Goal: Information Seeking & Learning: Learn about a topic

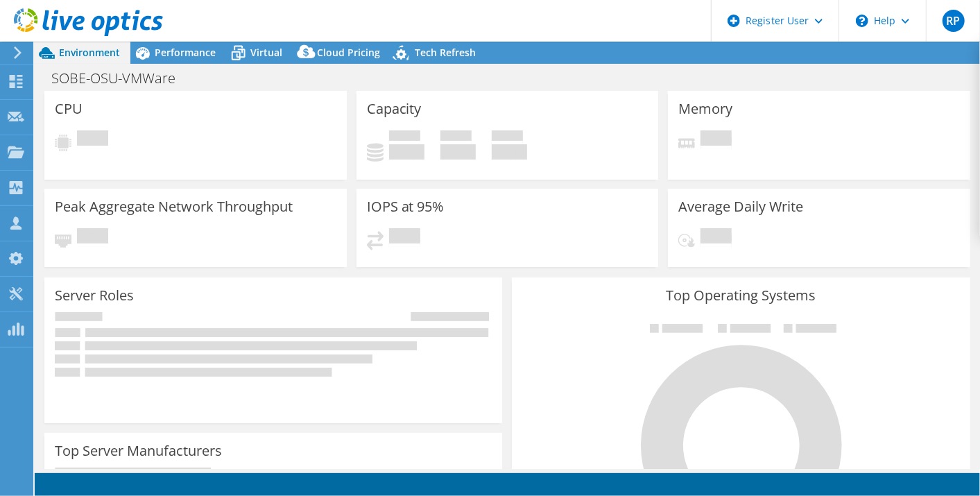
select select "USD"
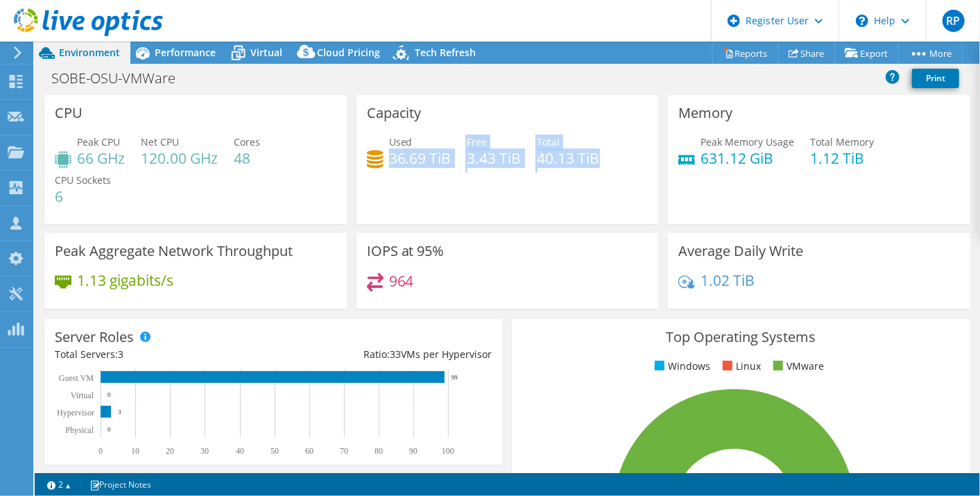
drag, startPoint x: 386, startPoint y: 156, endPoint x: 581, endPoint y: 184, distance: 196.8
click at [581, 184] on div "Capacity Used 36.69 TiB Free 3.43 TiB Total 40.13 TiB" at bounding box center [507, 159] width 302 height 129
click at [433, 266] on div "IOPS at 95% 964" at bounding box center [507, 271] width 302 height 76
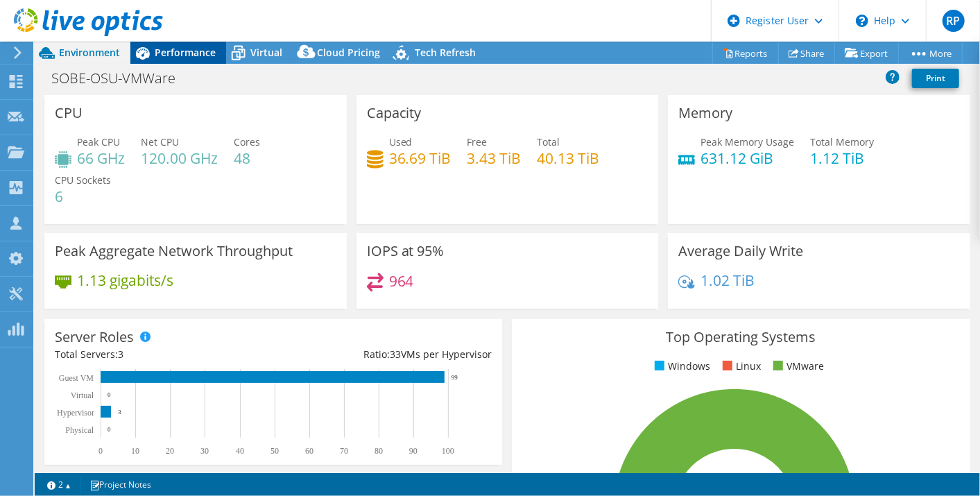
click at [174, 58] on span "Performance" at bounding box center [185, 52] width 61 height 13
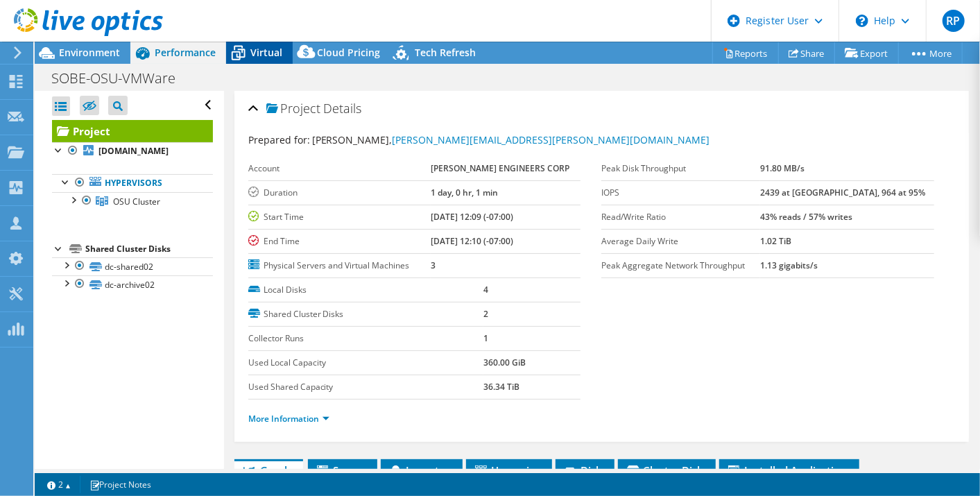
click at [275, 53] on span "Virtual" at bounding box center [266, 52] width 32 height 13
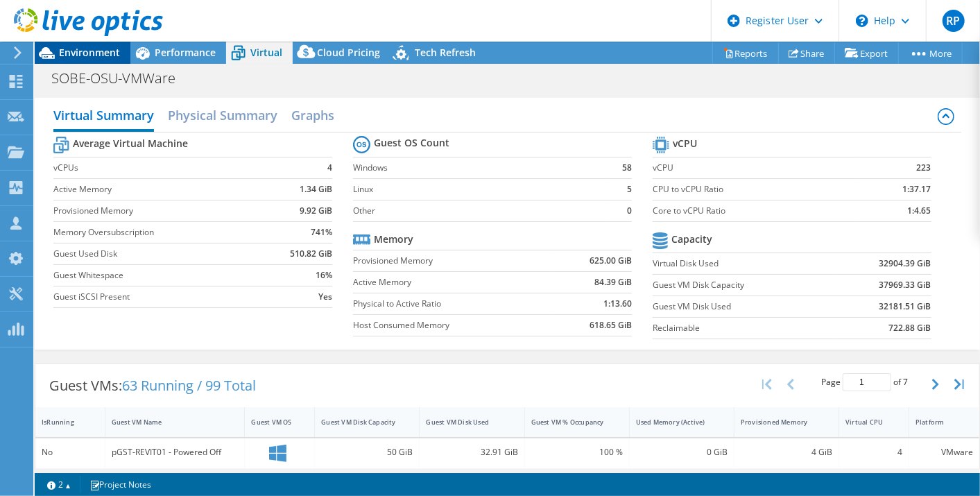
click at [87, 49] on span "Environment" at bounding box center [89, 52] width 61 height 13
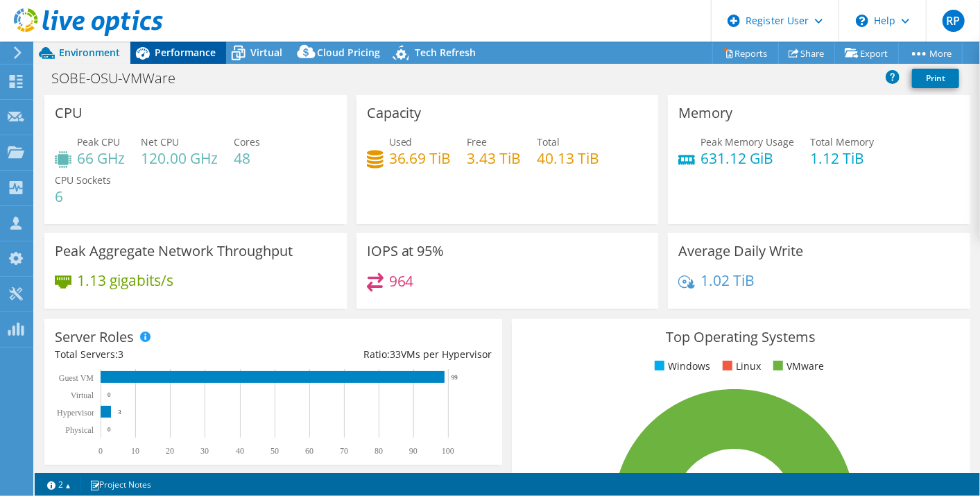
click at [178, 55] on span "Performance" at bounding box center [185, 52] width 61 height 13
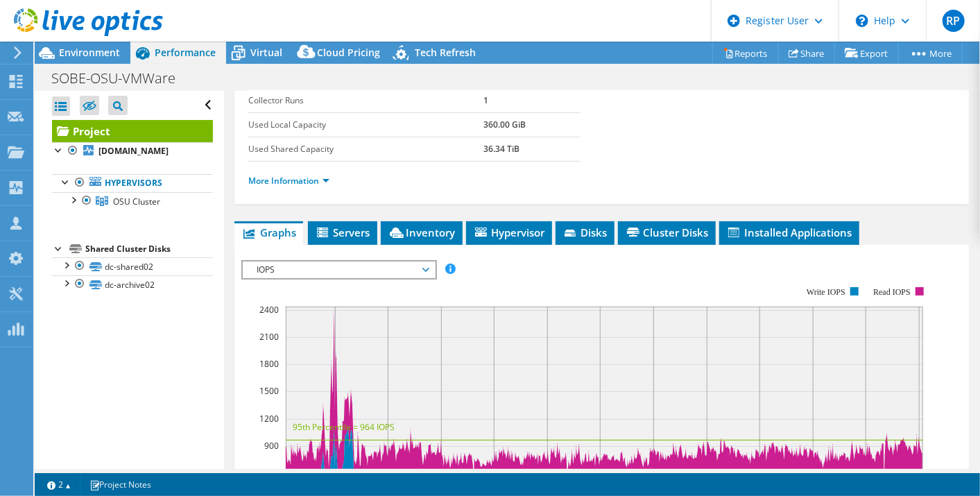
scroll to position [245, 0]
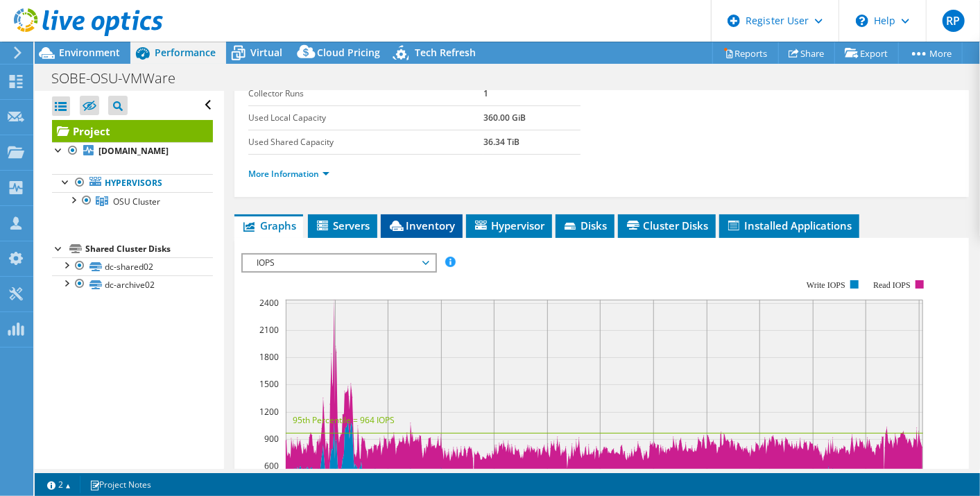
click at [431, 227] on span "Inventory" at bounding box center [422, 225] width 68 height 14
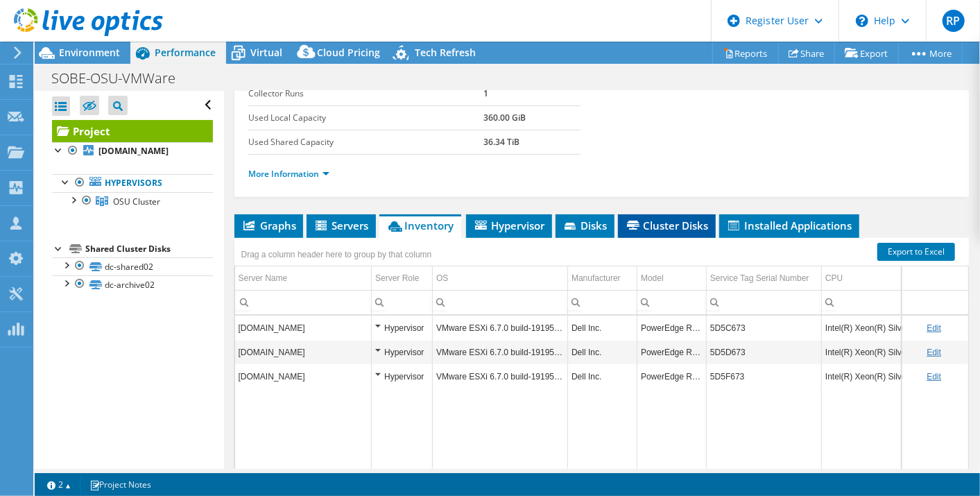
click at [670, 222] on span "Cluster Disks" at bounding box center [667, 225] width 84 height 14
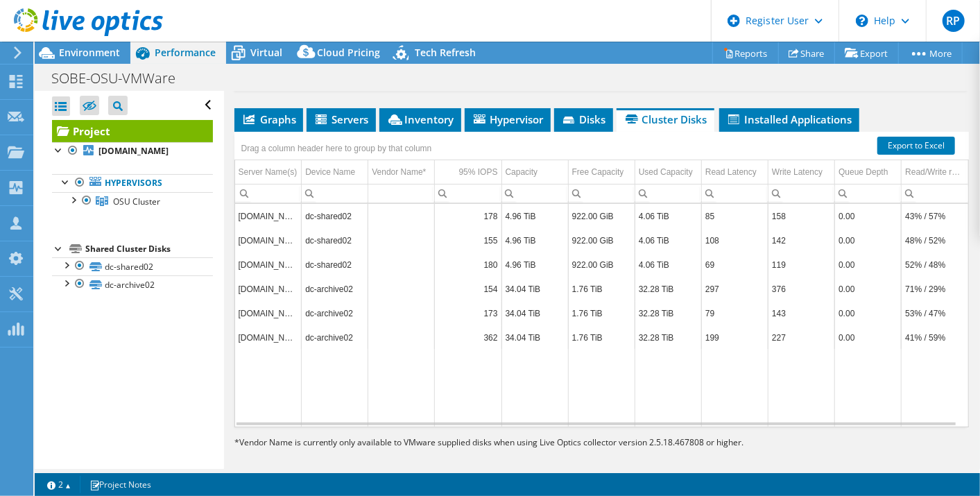
scroll to position [0, 0]
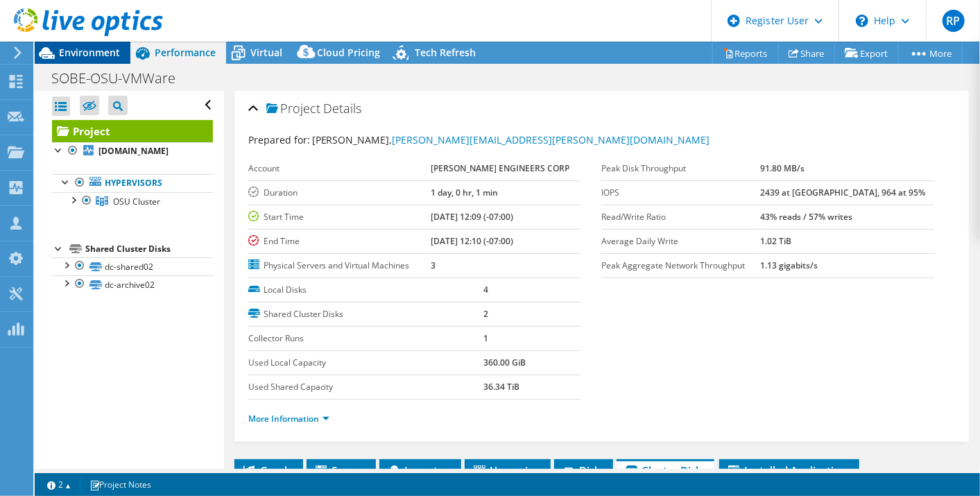
click at [83, 49] on span "Environment" at bounding box center [89, 52] width 61 height 13
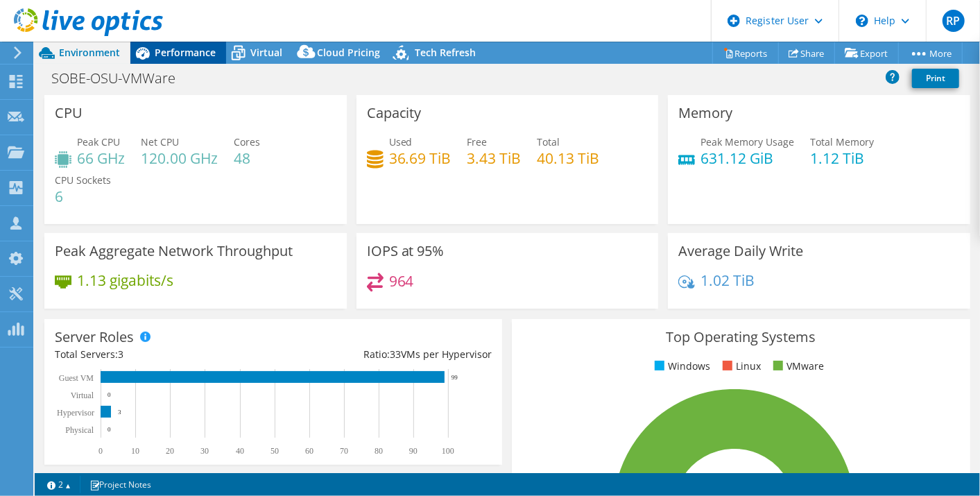
click at [202, 57] on span "Performance" at bounding box center [185, 52] width 61 height 13
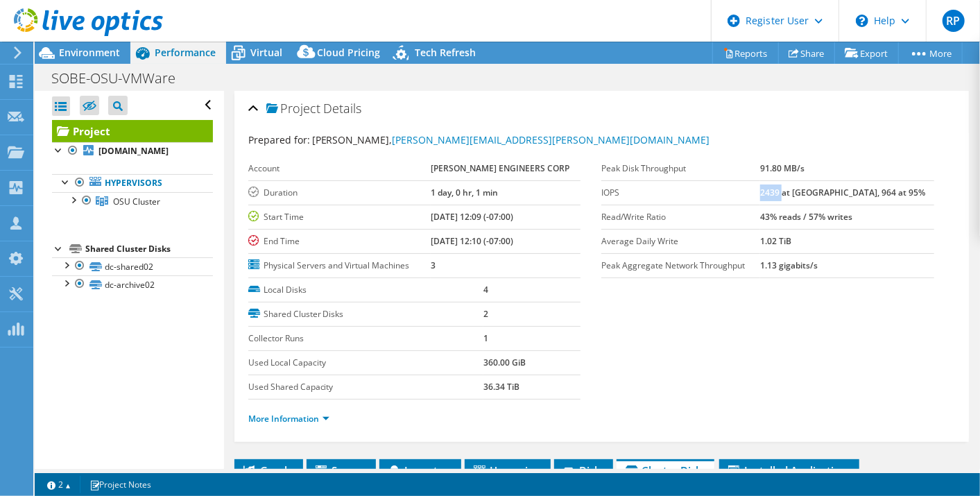
drag, startPoint x: 794, startPoint y: 191, endPoint x: 813, endPoint y: 193, distance: 19.5
click at [813, 193] on b "2439 at [GEOGRAPHIC_DATA], 964 at 95%" at bounding box center [842, 193] width 165 height 12
drag, startPoint x: 813, startPoint y: 193, endPoint x: 796, endPoint y: 314, distance: 121.9
click at [796, 314] on section "Prepared for: [PERSON_NAME], [PERSON_NAME][EMAIL_ADDRESS][PERSON_NAME][DOMAIN_N…" at bounding box center [601, 285] width 707 height 306
